Goal: Task Accomplishment & Management: Manage account settings

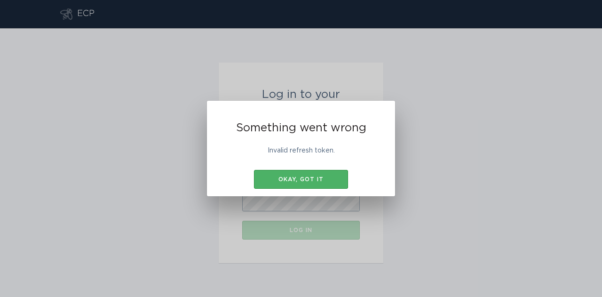
click at [328, 177] on div "Okay, got it" at bounding box center [301, 179] width 85 height 6
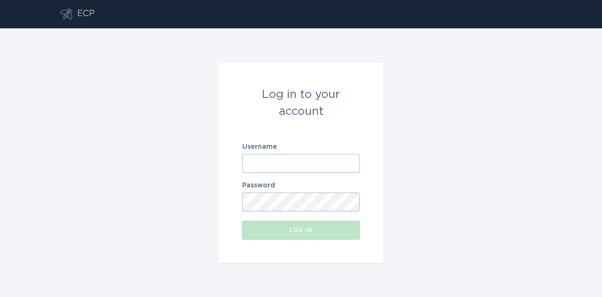
click at [411, 122] on div "Log in to your account Username Password Log in" at bounding box center [301, 162] width 602 height 268
click at [326, 162] on input "Username" at bounding box center [301, 163] width 118 height 19
click at [355, 164] on input "Username" at bounding box center [301, 163] width 118 height 19
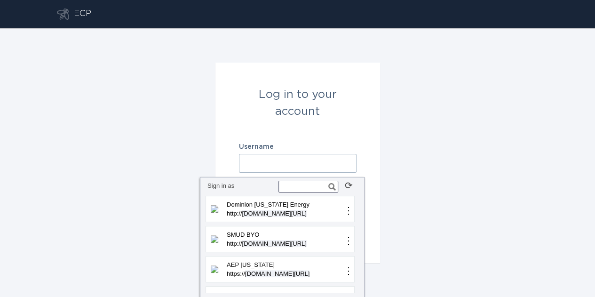
click at [317, 188] on input "text" at bounding box center [308, 187] width 60 height 12
type input "xc"
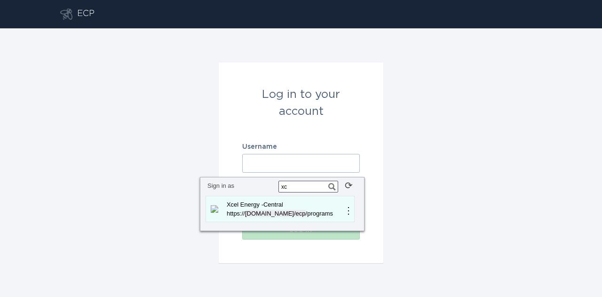
click at [299, 205] on p "Xcel Energy -Central" at bounding box center [284, 204] width 118 height 9
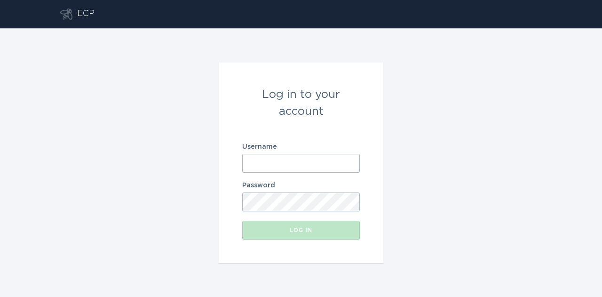
type input "[EMAIL_ADDRESS][DOMAIN_NAME]"
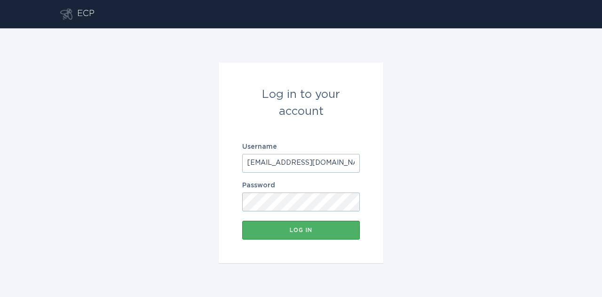
click at [346, 230] on div "Log in" at bounding box center [301, 230] width 108 height 6
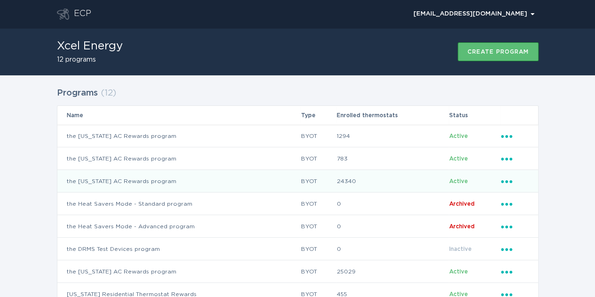
click at [508, 180] on icon "Ellipsis" at bounding box center [507, 180] width 13 height 8
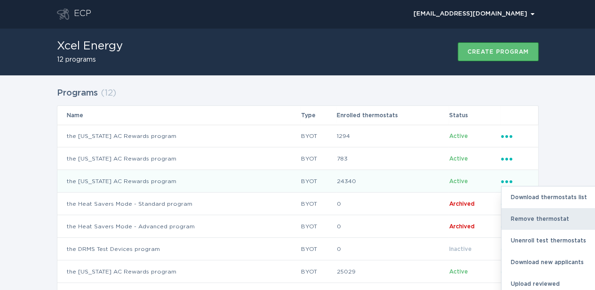
click at [528, 217] on div "Remove thermostat" at bounding box center [550, 219] width 98 height 22
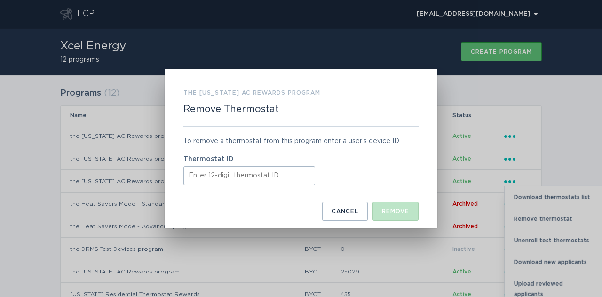
click at [282, 174] on input "Thermostat ID" at bounding box center [249, 175] width 132 height 19
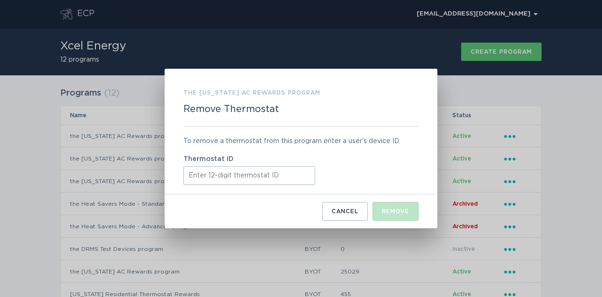
paste input "42181958667"
type input "421819586679"
click at [388, 210] on div "Remove" at bounding box center [395, 211] width 27 height 6
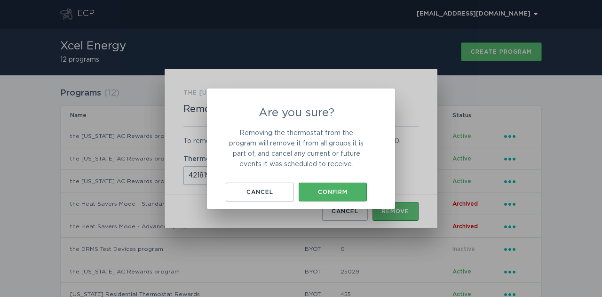
click at [341, 193] on div "Confirm" at bounding box center [332, 192] width 59 height 6
